Goal: Register for event/course

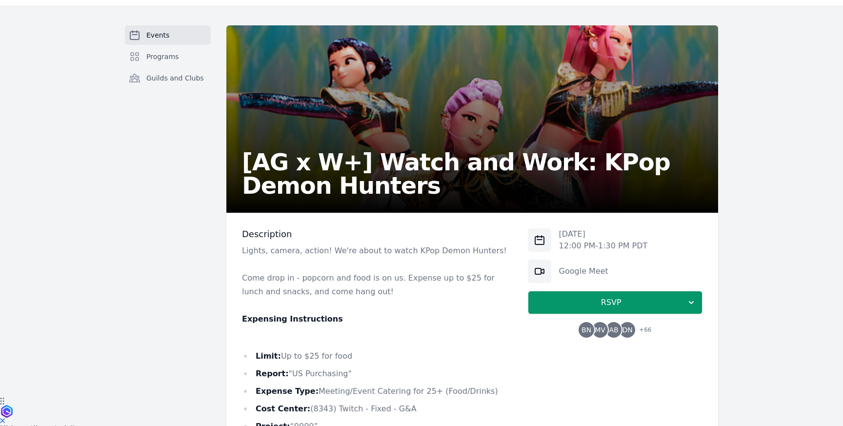
scroll to position [4, 0]
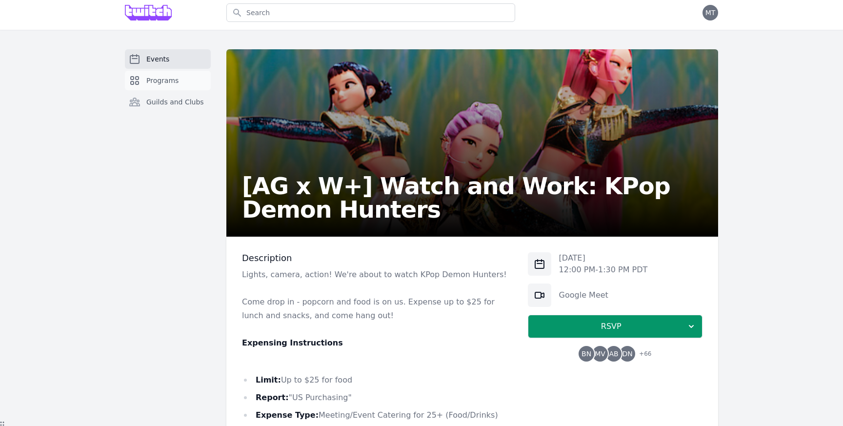
click at [175, 79] on span "Programs" at bounding box center [162, 81] width 32 height 10
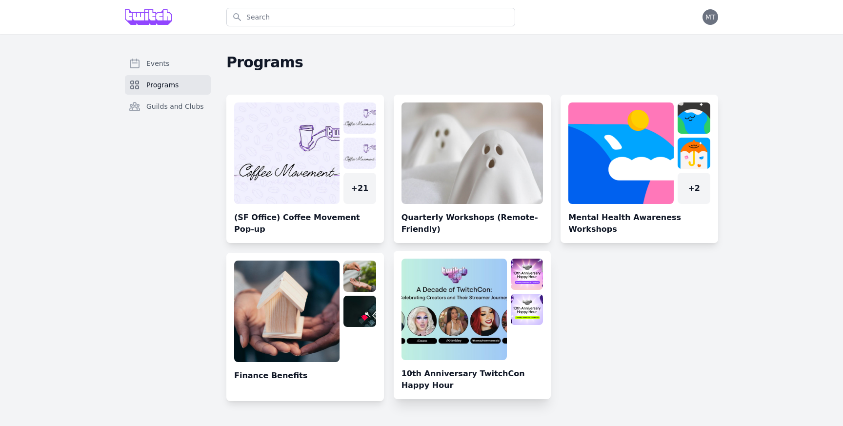
click at [463, 340] on link at bounding box center [473, 328] width 158 height 140
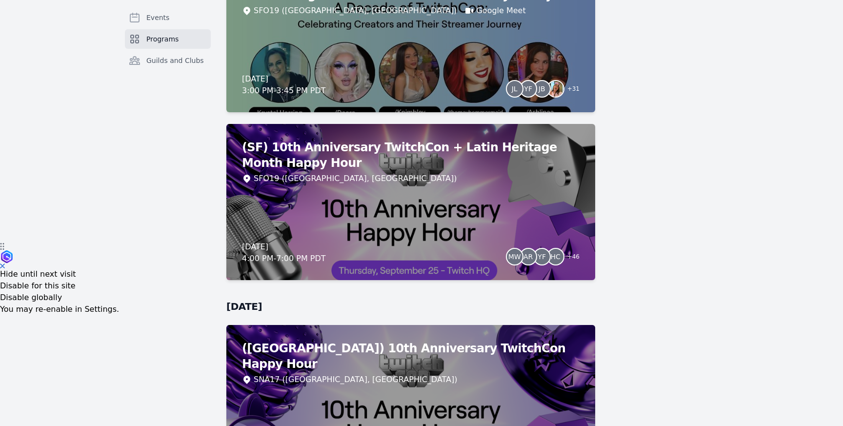
scroll to position [131, 0]
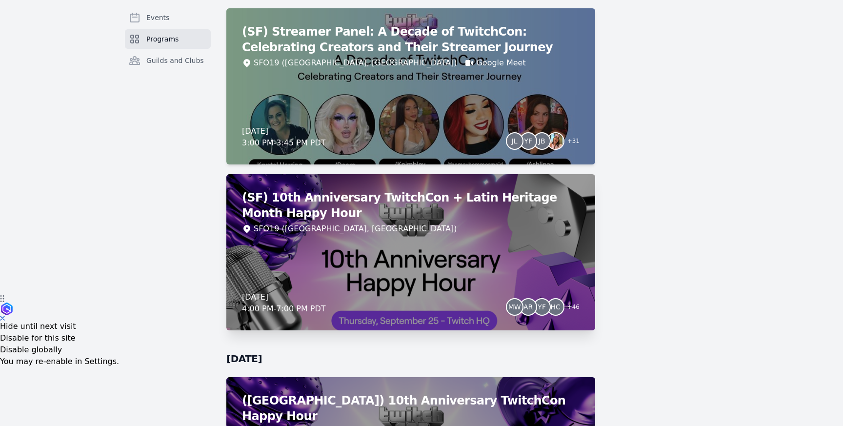
click at [477, 244] on div "(SF) 10th Anniversary TwitchCon + Latin Heritage Month Happy Hour SFO19 ([GEOGR…" at bounding box center [410, 252] width 369 height 156
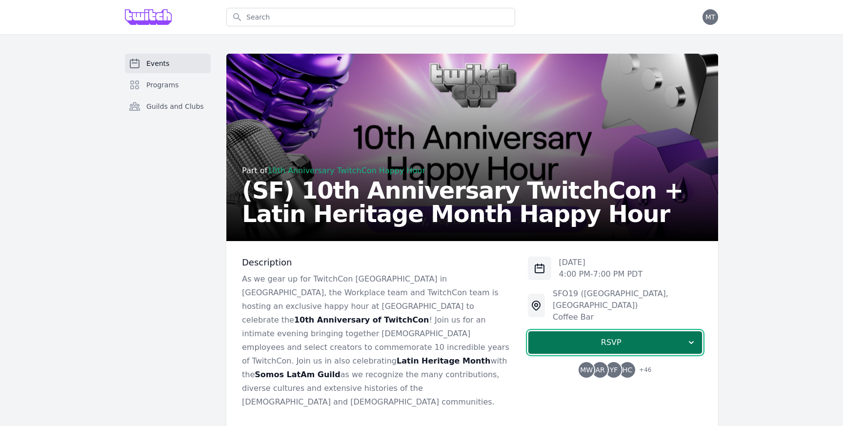
click at [543, 336] on span "RSVP" at bounding box center [611, 342] width 150 height 12
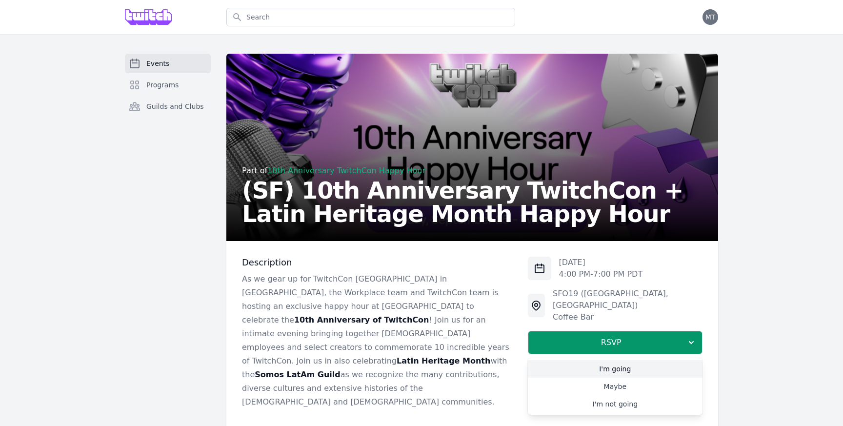
click at [568, 360] on link "I'm going" at bounding box center [615, 369] width 175 height 18
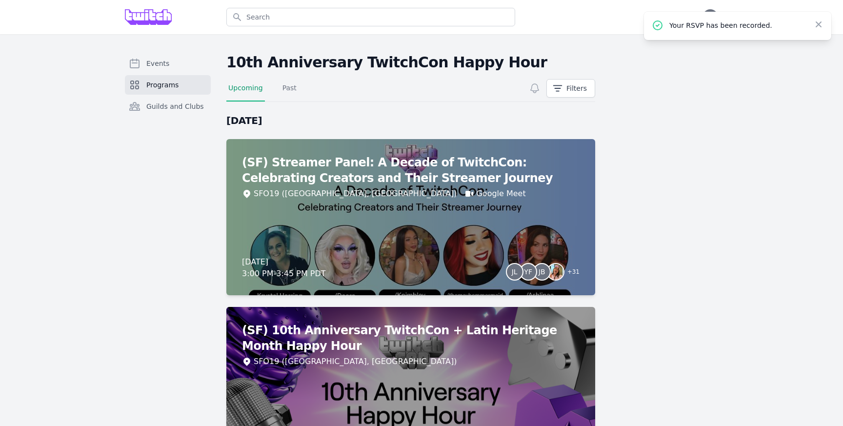
scroll to position [131, 0]
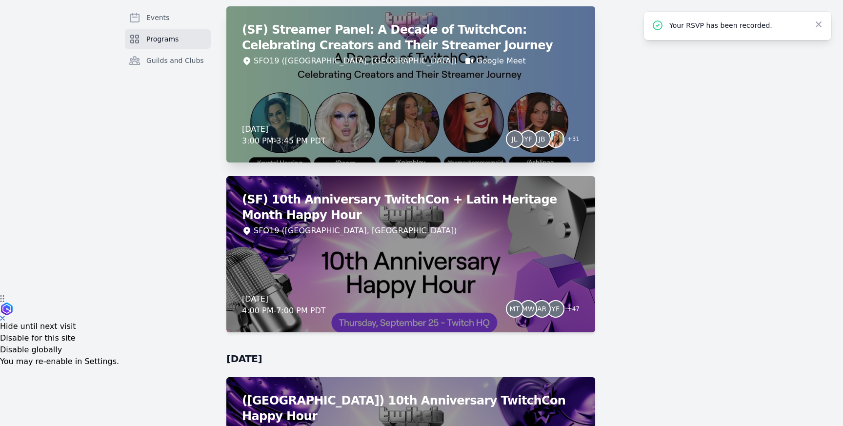
click at [464, 64] on icon at bounding box center [469, 61] width 10 height 10
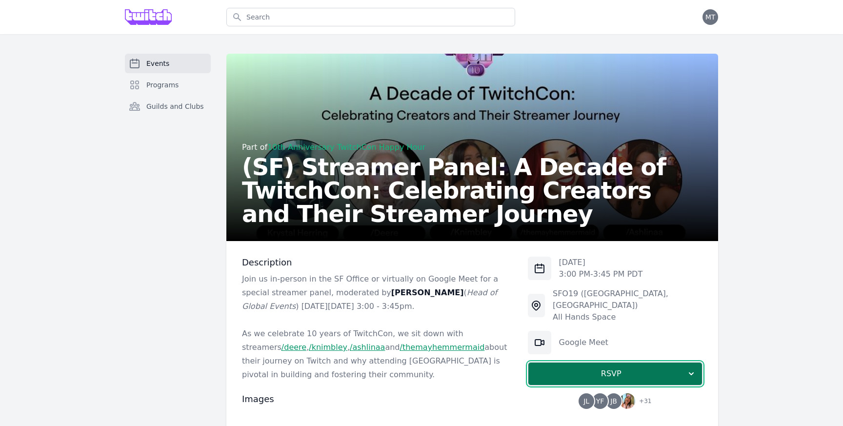
click at [585, 368] on span "RSVP" at bounding box center [611, 374] width 150 height 12
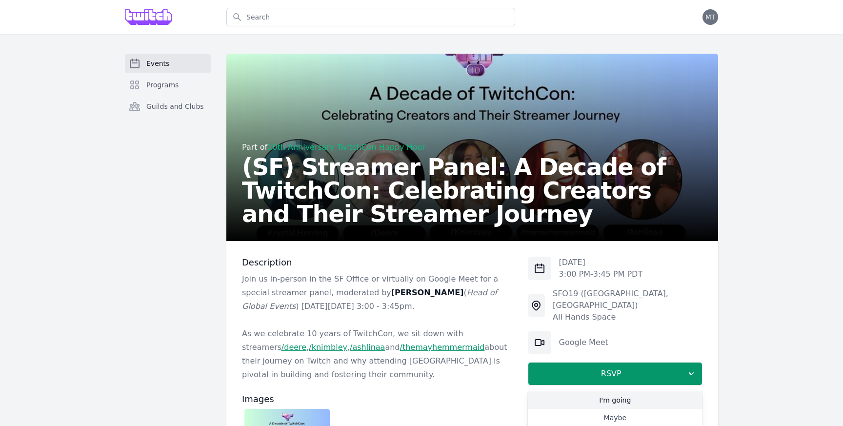
click at [585, 391] on link "I'm going" at bounding box center [615, 400] width 175 height 18
